Goal: Transaction & Acquisition: Purchase product/service

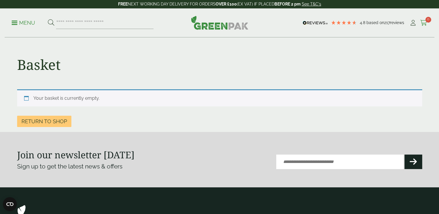
click at [430, 19] on span "0" at bounding box center [428, 20] width 6 height 6
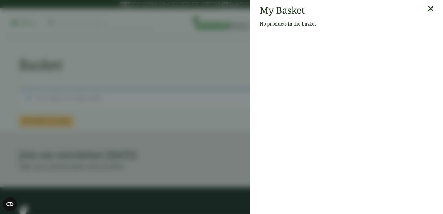
click at [430, 10] on div "My Basket No products in the basket." at bounding box center [346, 18] width 192 height 37
click at [428, 8] on icon at bounding box center [431, 9] width 6 height 8
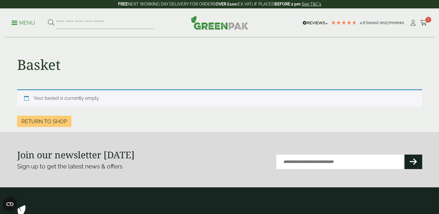
click at [200, 26] on img at bounding box center [219, 23] width 57 height 14
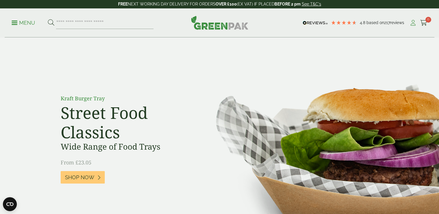
click at [413, 25] on icon at bounding box center [412, 23] width 7 height 6
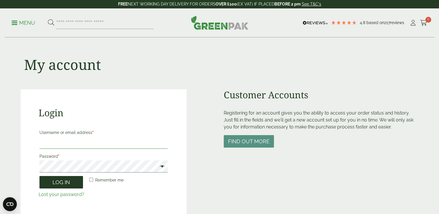
type input "**********"
click at [69, 180] on button "Log in" at bounding box center [60, 182] width 43 height 12
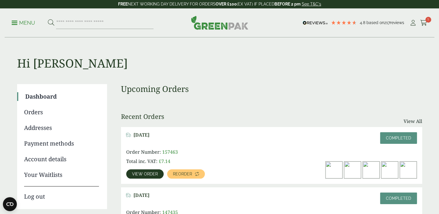
click at [9, 18] on div "Menu 4.8 Based on 217 reviews My Account" at bounding box center [219, 22] width 429 height 29
click at [14, 24] on link "Menu" at bounding box center [23, 22] width 23 height 6
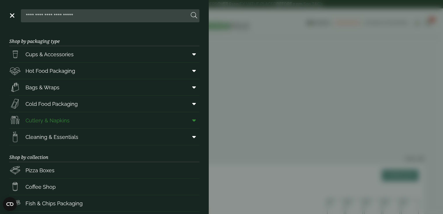
click at [59, 121] on span "Cutlery & Napkins" at bounding box center [48, 121] width 44 height 8
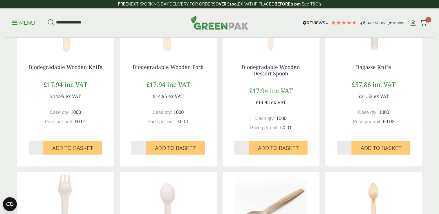
scroll to position [177, 0]
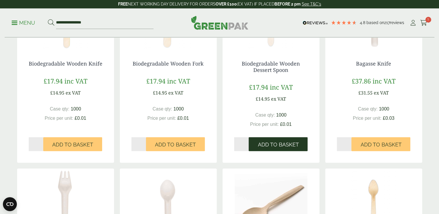
click at [283, 141] on button "Add to Basket" at bounding box center [277, 144] width 59 height 14
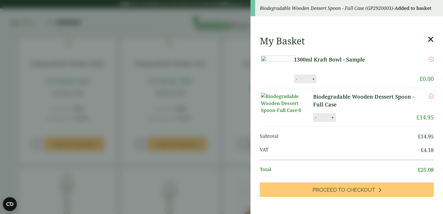
click at [428, 37] on icon at bounding box center [431, 39] width 6 height 8
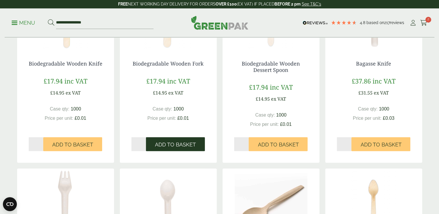
click at [194, 139] on button "Add to Basket" at bounding box center [175, 144] width 59 height 14
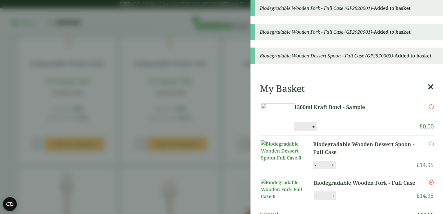
click at [428, 84] on icon at bounding box center [431, 87] width 6 height 8
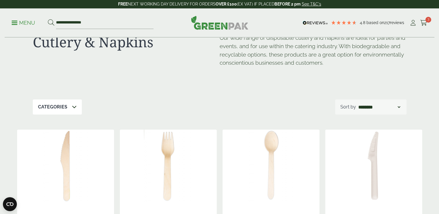
scroll to position [0, 0]
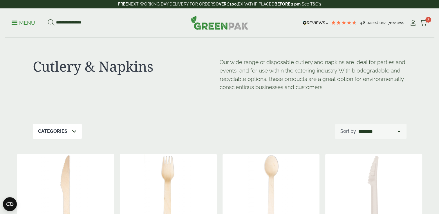
click at [122, 27] on input "**********" at bounding box center [104, 23] width 97 height 12
click at [119, 23] on input "**********" at bounding box center [104, 23] width 97 height 12
type input "*"
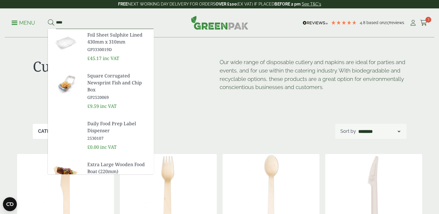
type input "****"
click at [48, 19] on button at bounding box center [51, 23] width 6 height 8
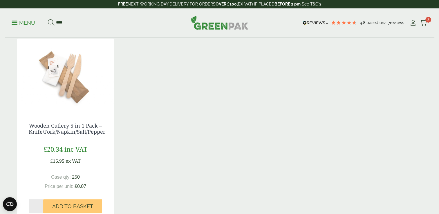
scroll to position [95, 0]
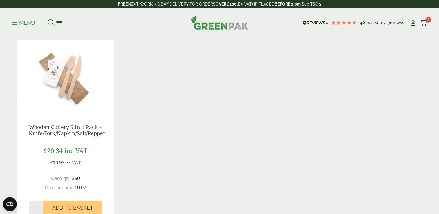
click at [424, 20] on icon at bounding box center [423, 23] width 7 height 6
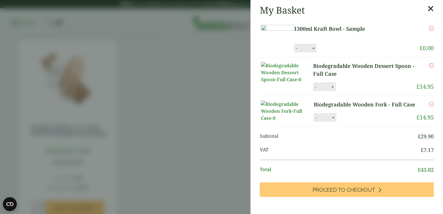
click at [429, 28] on icon "Remove this item" at bounding box center [431, 28] width 5 height 5
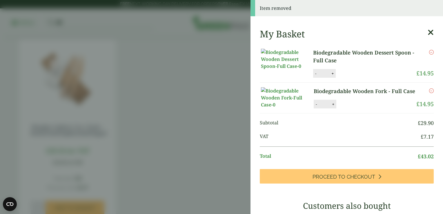
click at [191, 52] on aside "Item removed My Basket Biodegradable Wooden Dessert Spoon - Full Case Biodegrad…" at bounding box center [221, 107] width 443 height 214
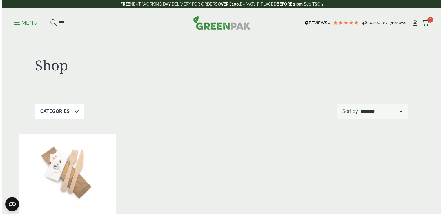
scroll to position [0, 0]
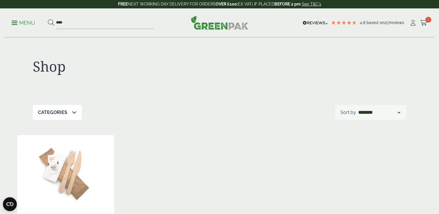
click at [15, 23] on span at bounding box center [15, 22] width 6 height 1
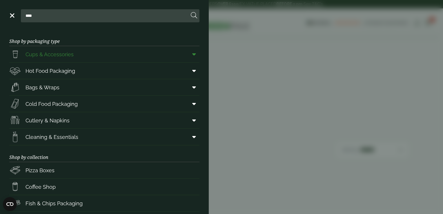
click at [53, 53] on span "Cups & Accessories" at bounding box center [50, 54] width 48 height 8
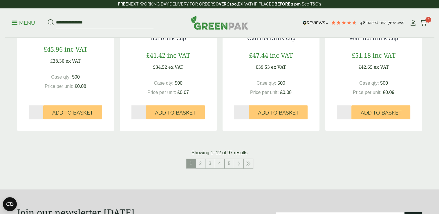
scroll to position [581, 0]
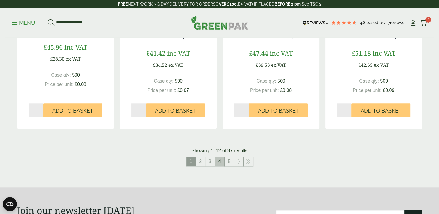
click at [215, 160] on link "4" at bounding box center [219, 161] width 9 height 9
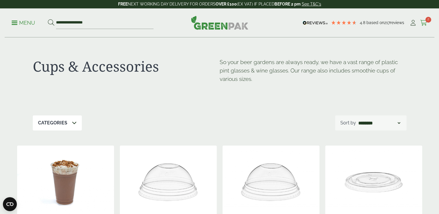
click at [423, 25] on icon at bounding box center [423, 23] width 7 height 6
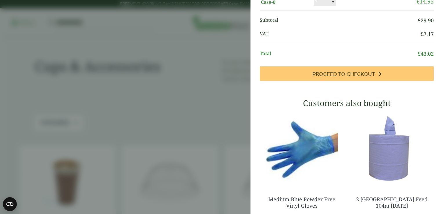
scroll to position [41, 0]
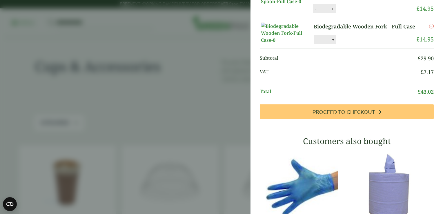
click at [334, 11] on button "+" at bounding box center [333, 8] width 6 height 5
click at [316, 11] on button "-" at bounding box center [315, 8] width 5 height 5
type input "*"
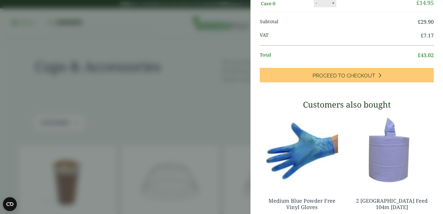
scroll to position [116, 0]
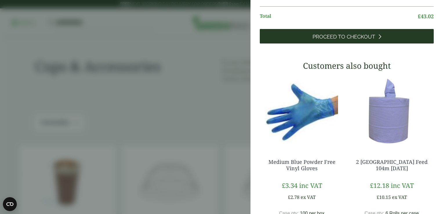
click at [397, 43] on link "Proceed to Checkout" at bounding box center [347, 36] width 174 height 14
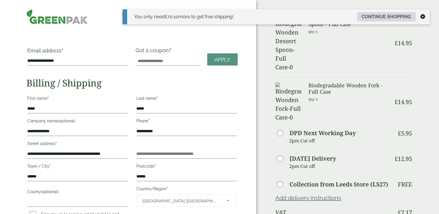
click at [368, 16] on link "Continue shopping" at bounding box center [386, 16] width 59 height 9
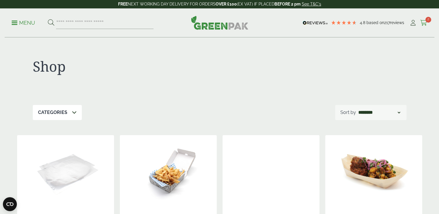
click at [422, 21] on icon at bounding box center [423, 23] width 7 height 6
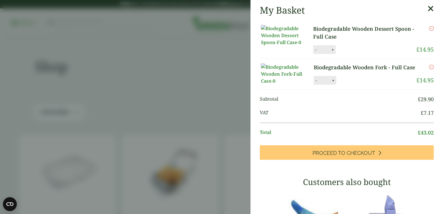
scroll to position [187, 0]
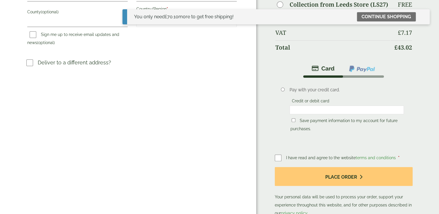
scroll to position [183, 0]
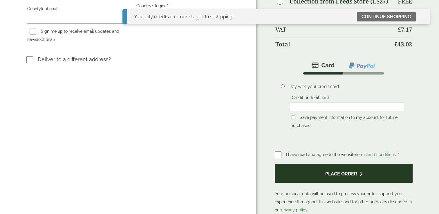
click at [312, 164] on button "Place order" at bounding box center [344, 173] width 138 height 19
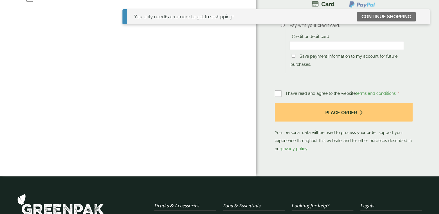
scroll to position [251, 0]
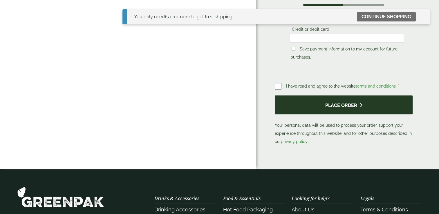
click at [333, 95] on button "Place order" at bounding box center [344, 104] width 138 height 19
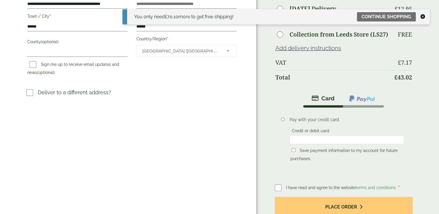
scroll to position [147, 0]
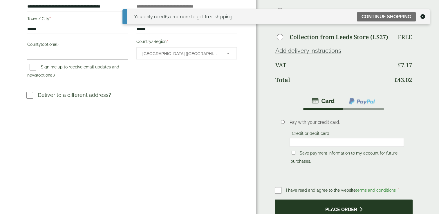
click at [313, 199] on button "Place order" at bounding box center [344, 208] width 138 height 19
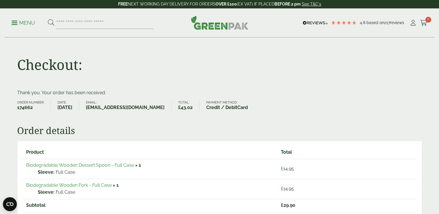
click at [212, 24] on img at bounding box center [219, 23] width 57 height 14
